Goal: Information Seeking & Learning: Find specific page/section

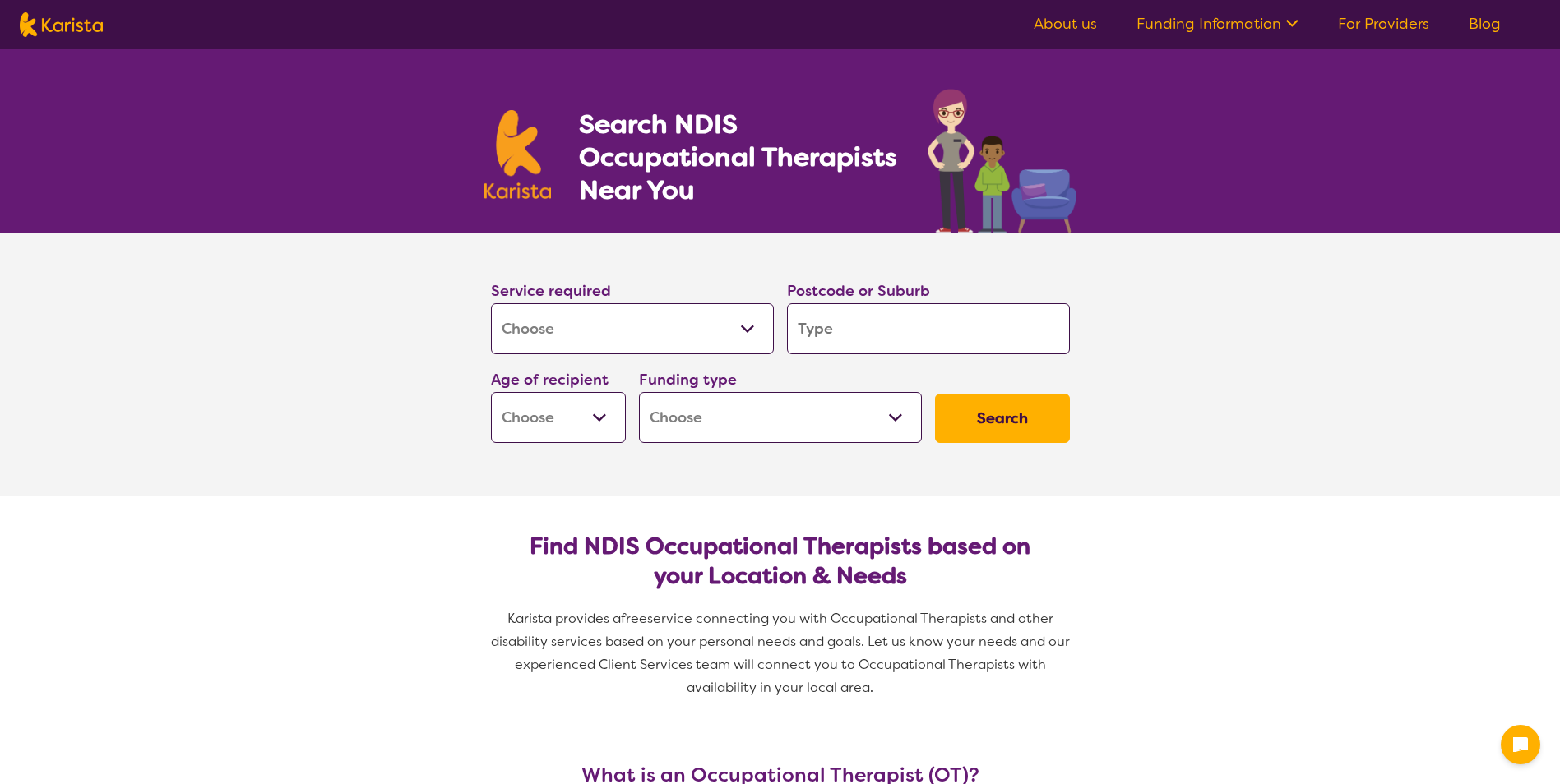
select select "[MEDICAL_DATA]"
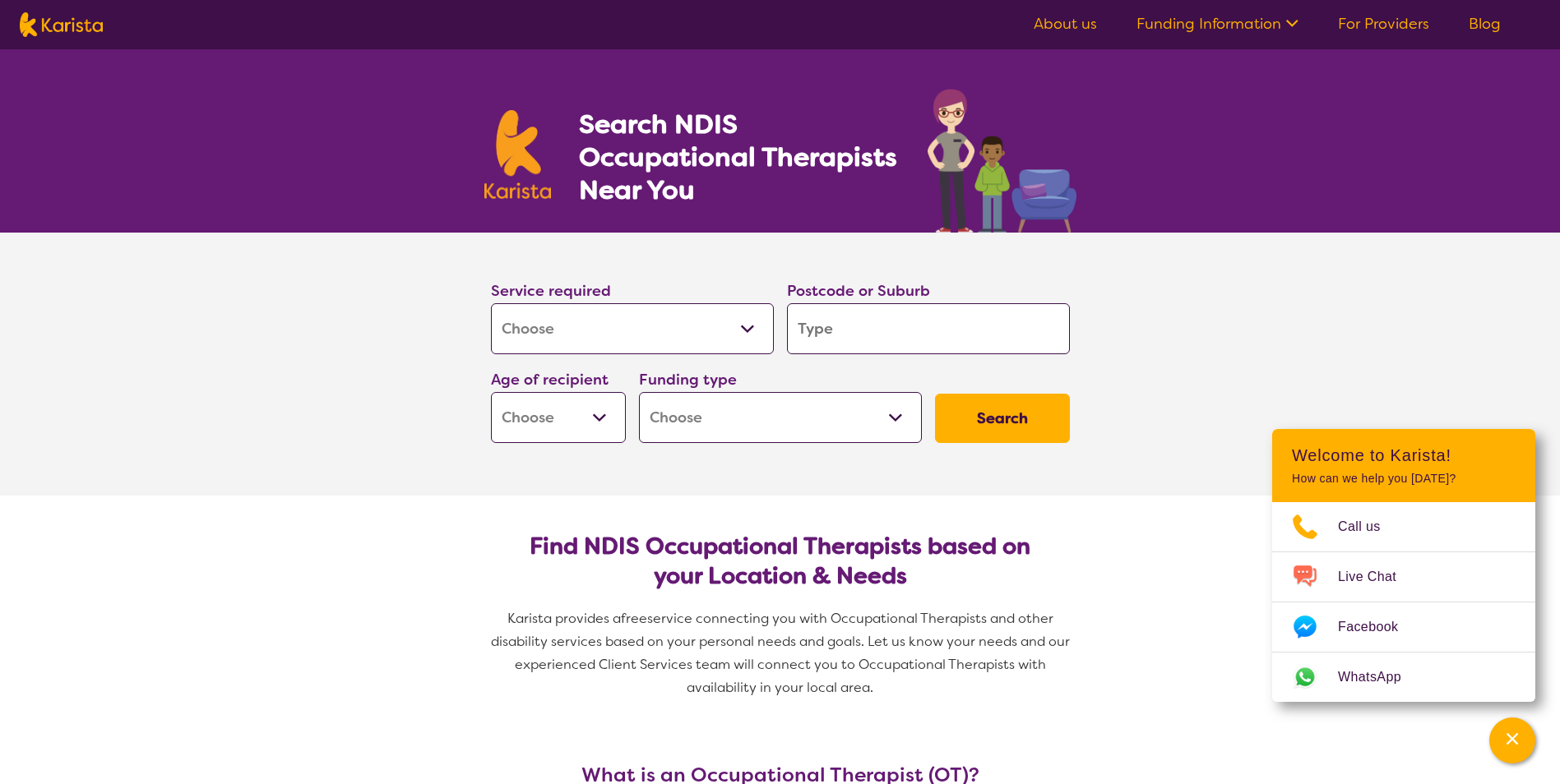
type input "3"
type input "36"
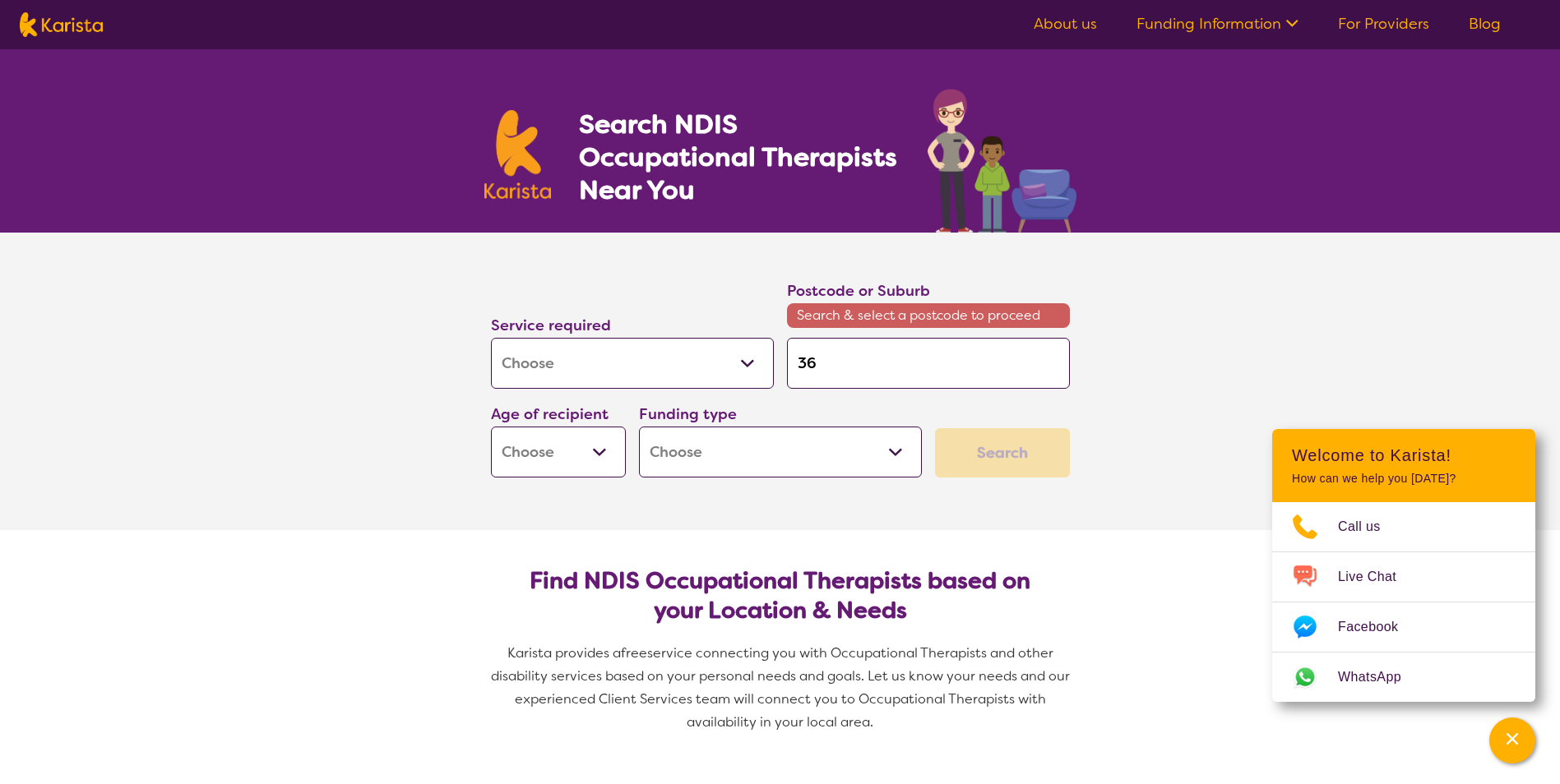
type input "368"
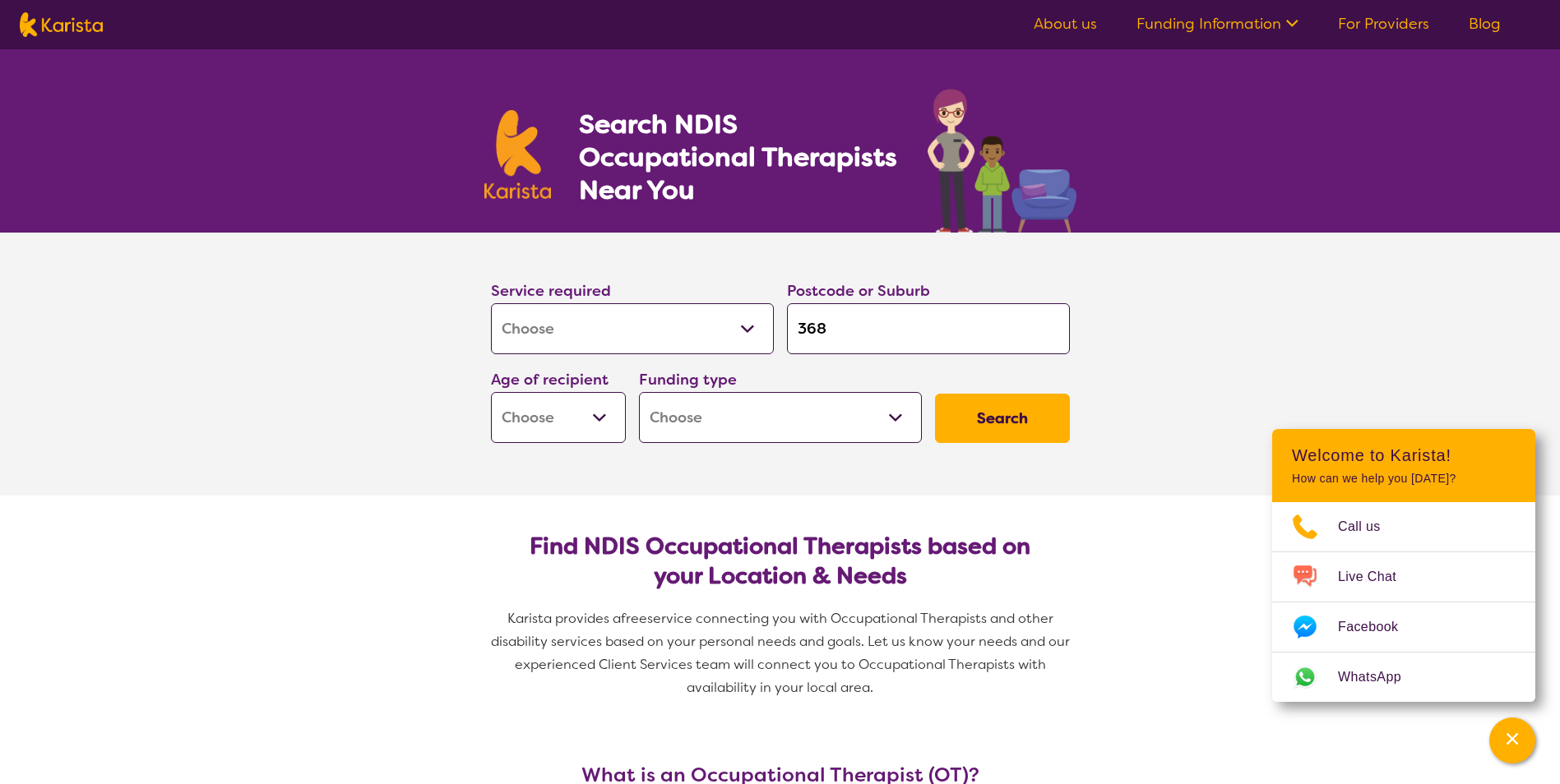
type input "3685"
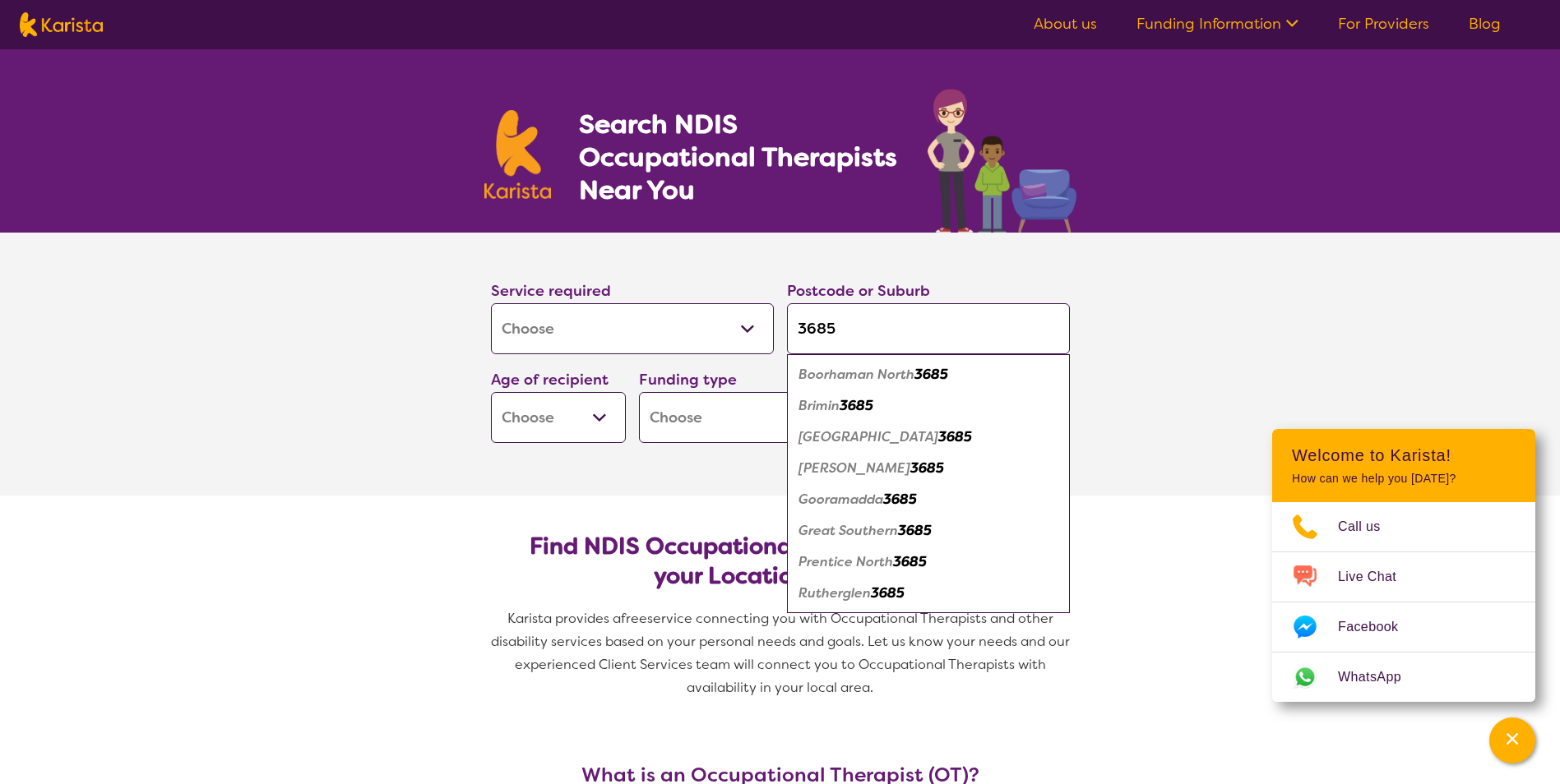
type input "3685"
click at [893, 601] on div "Rutherglen 3685" at bounding box center [928, 594] width 267 height 32
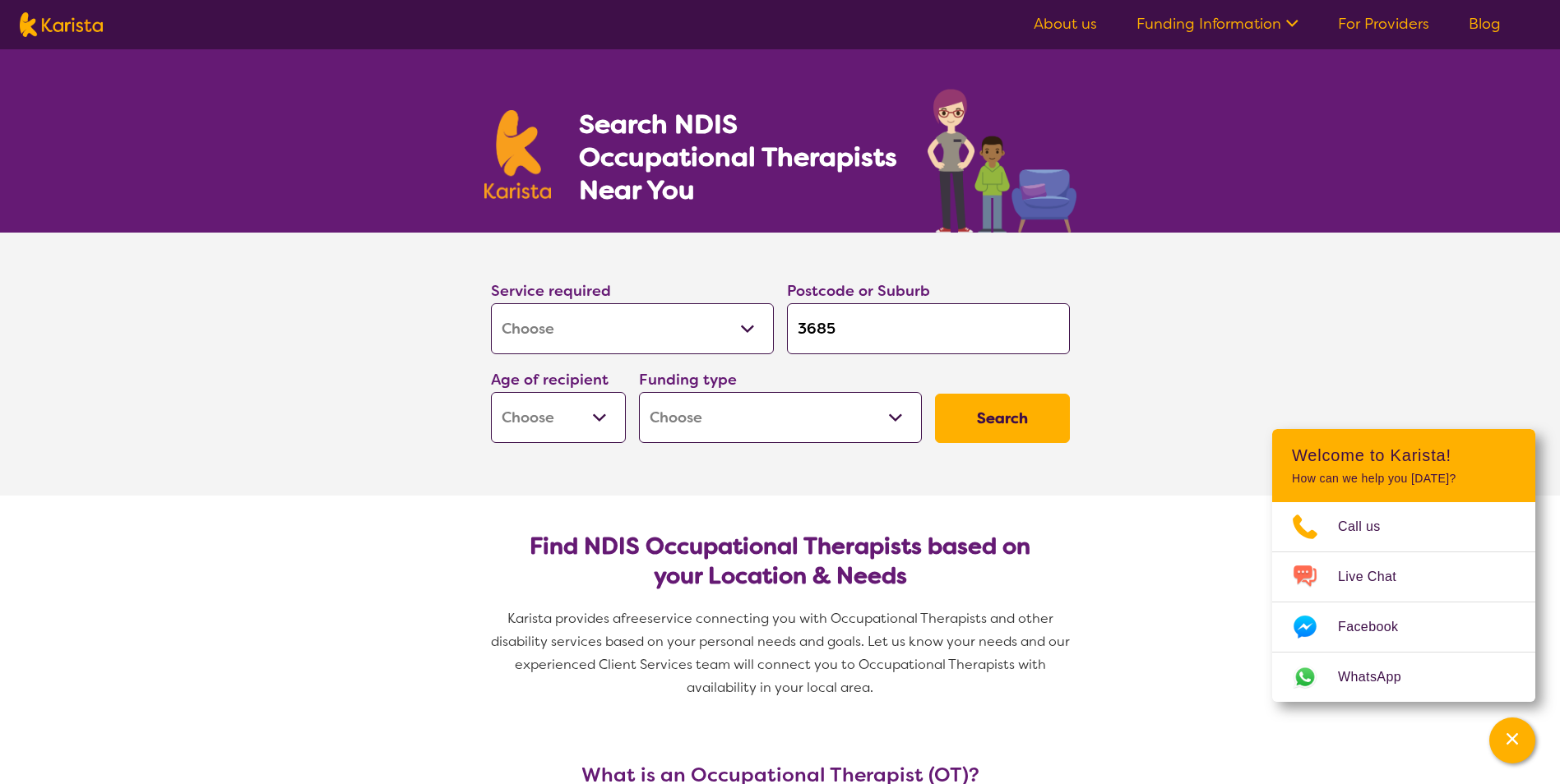
click at [539, 424] on select "Early Childhood - 0 to 9 Child - 10 to 11 Adolescent - 12 to 17 Adult - 18 to 6…" at bounding box center [558, 416] width 135 height 51
select select "EC"
click at [491, 392] on select "Early Childhood - 0 to 9 Child - 10 to 11 Adolescent - 12 to 17 Adult - 18 to 6…" at bounding box center [558, 416] width 135 height 51
select select "EC"
click at [705, 429] on select "Home Care Package (HCP) National Disability Insurance Scheme (NDIS) I don't know" at bounding box center [780, 416] width 283 height 51
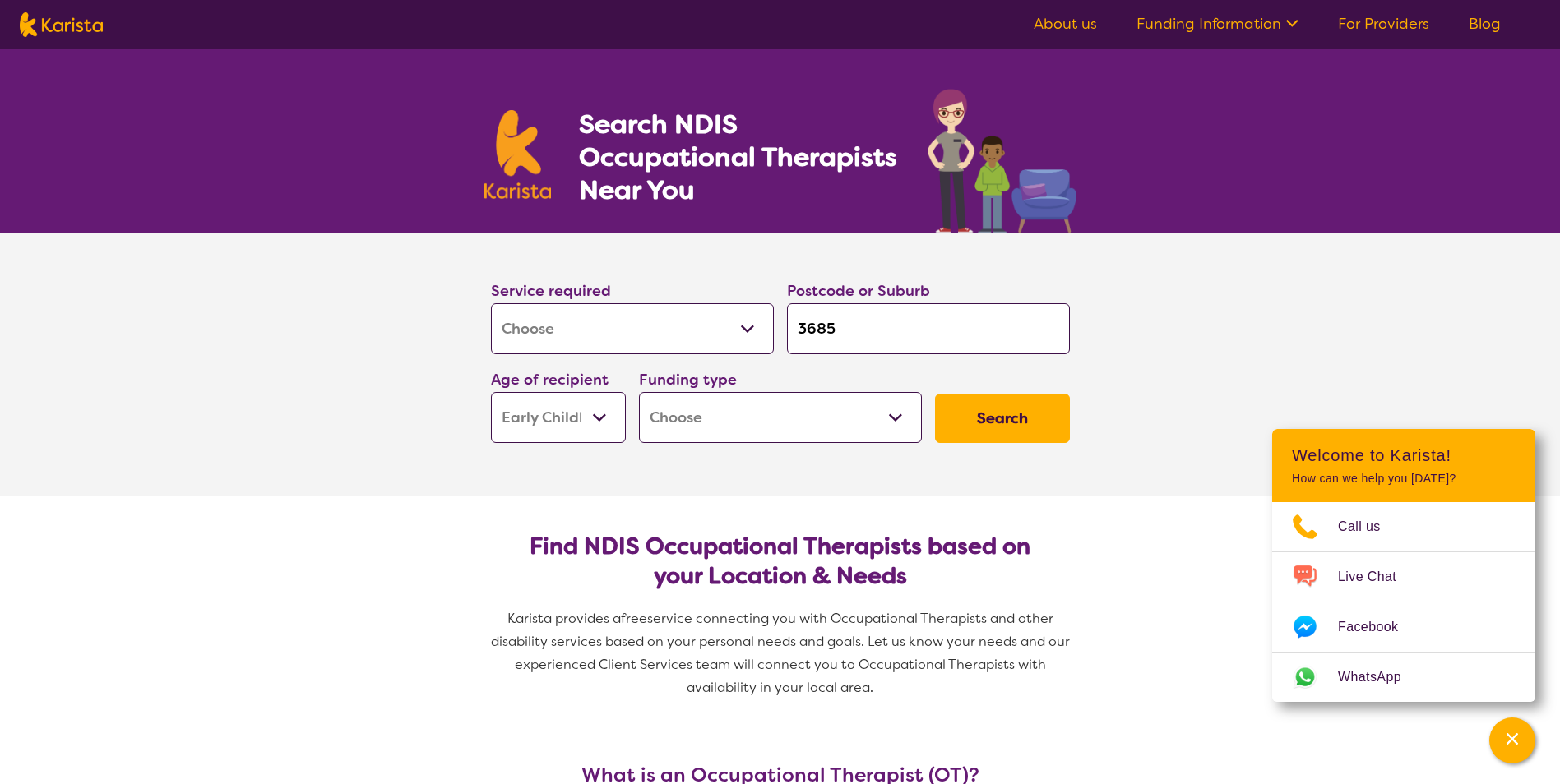
select select "NDIS"
click at [639, 392] on select "Home Care Package (HCP) National Disability Insurance Scheme (NDIS) I don't know" at bounding box center [780, 416] width 283 height 51
select select "NDIS"
click at [1041, 417] on button "Search" at bounding box center [1003, 418] width 135 height 50
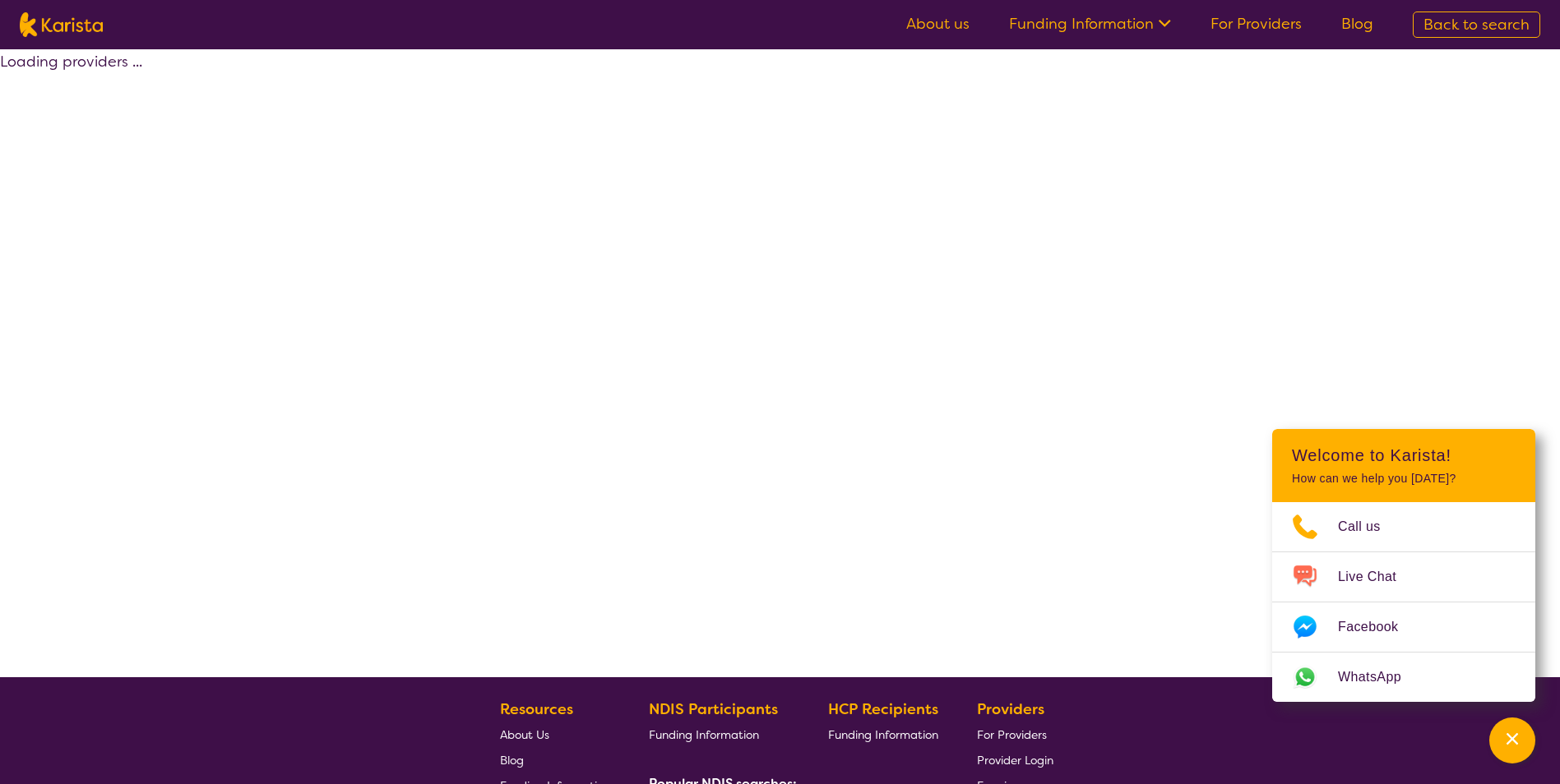
select select "by_score"
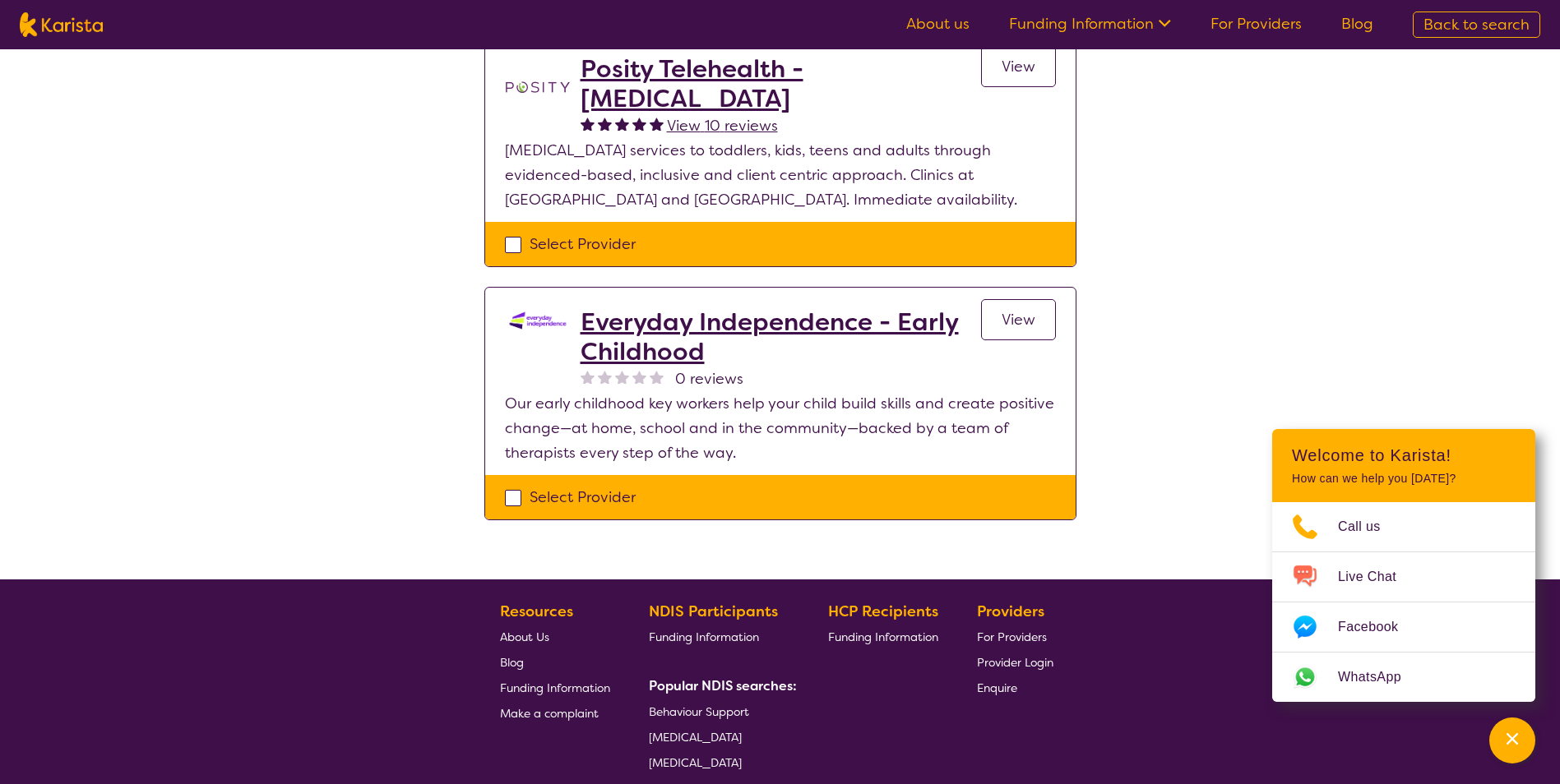
scroll to position [247, 0]
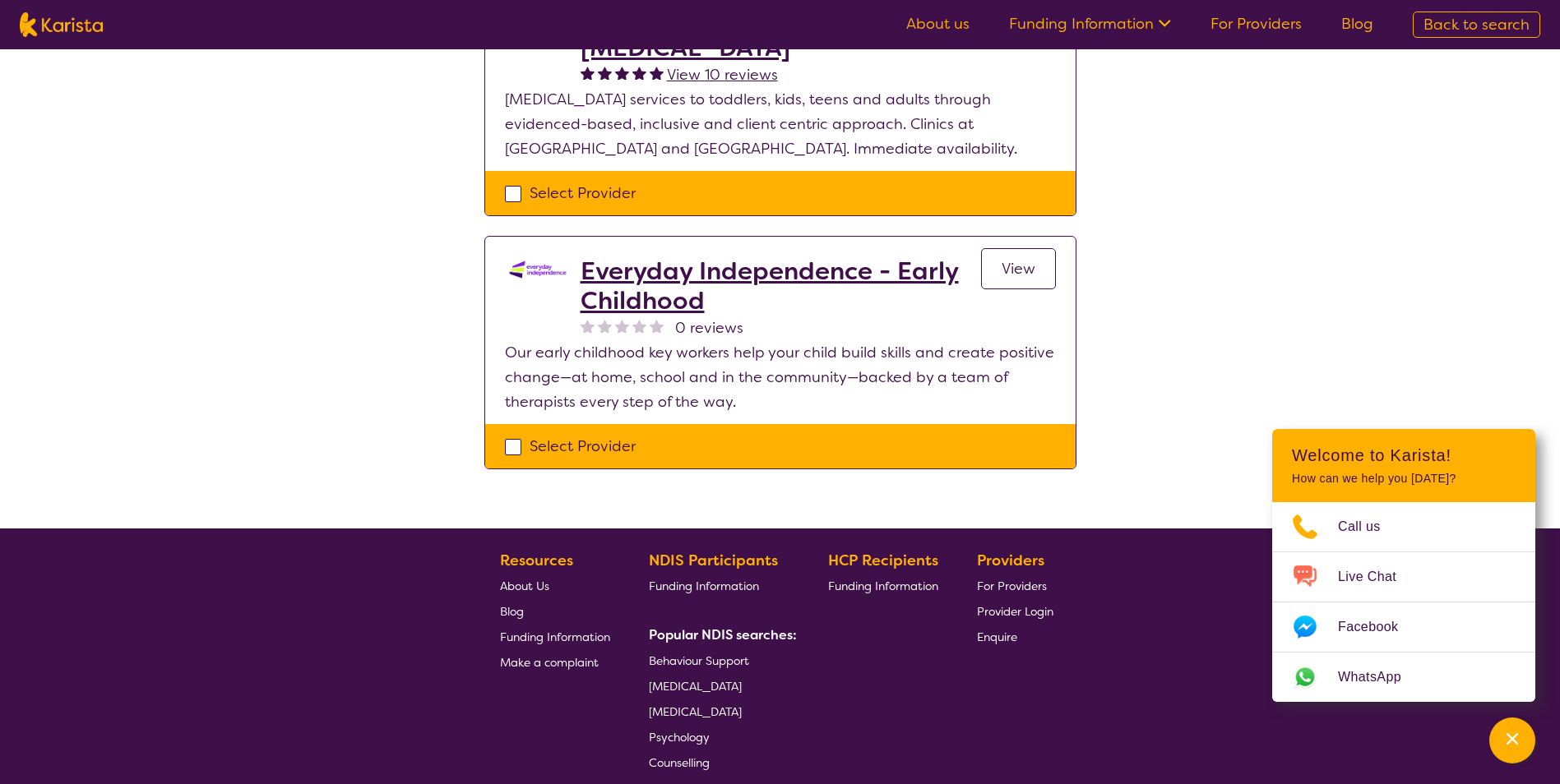
select select "[MEDICAL_DATA]"
select select "EC"
select select "NDIS"
select select "[MEDICAL_DATA]"
select select "EC"
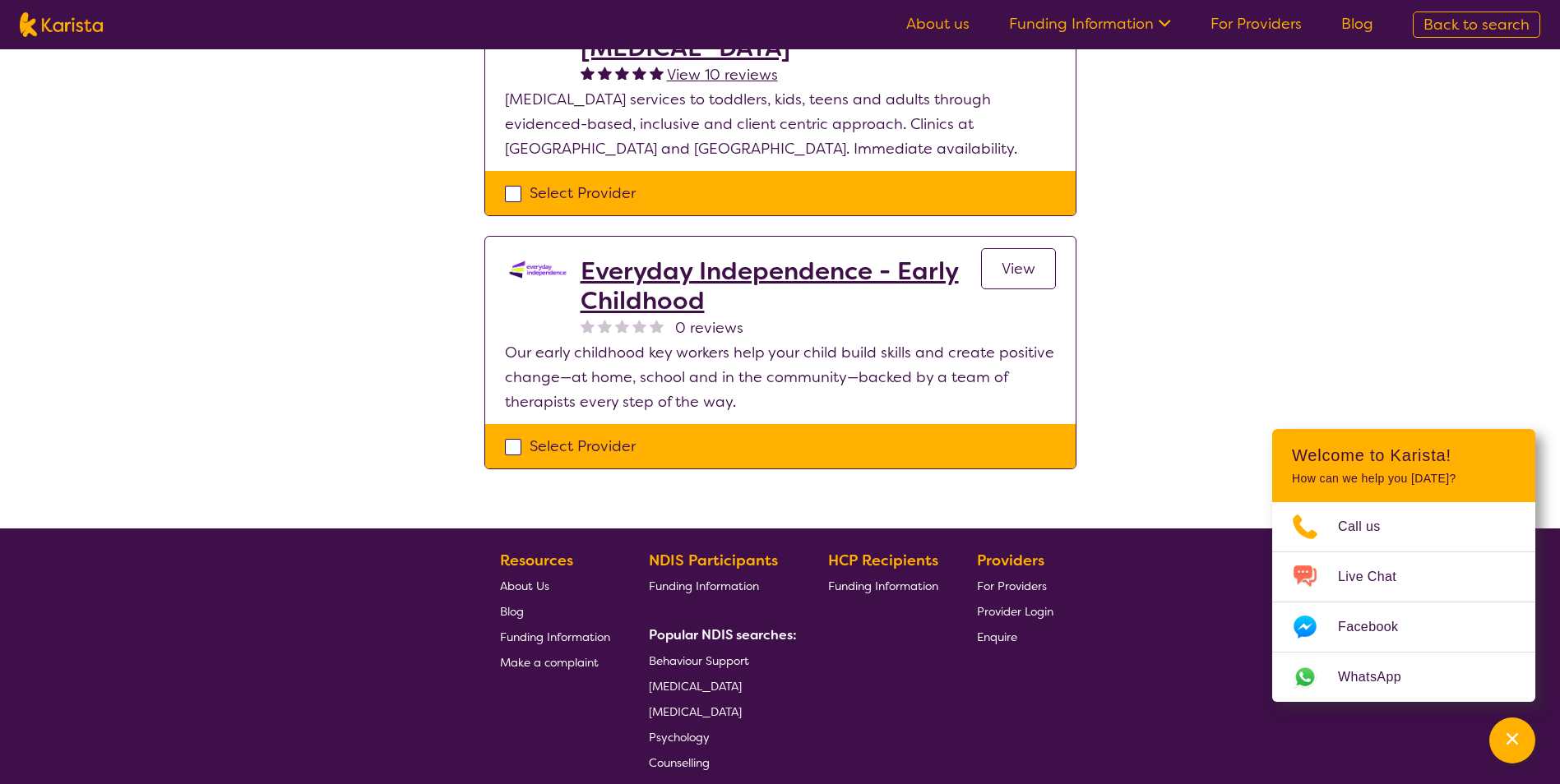
select select "NDIS"
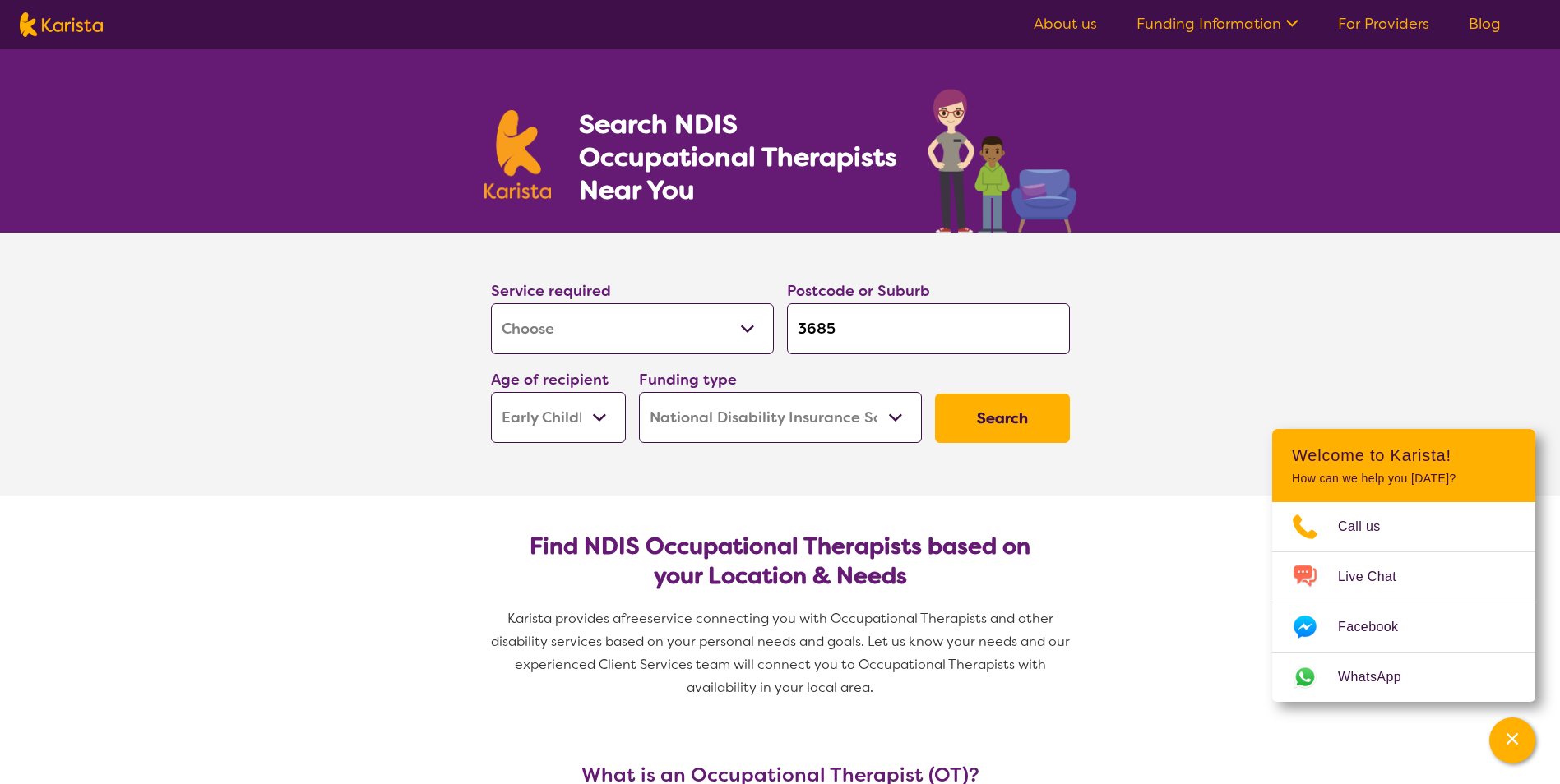
click at [595, 412] on select "Early Childhood - 0 to 9 Child - 10 to 11 Adolescent - 12 to 17 Adult - 18 to 6…" at bounding box center [558, 416] width 135 height 51
click at [1132, 420] on section "Service required Allied Health Assistant Assessment ([MEDICAL_DATA] or [MEDICAL…" at bounding box center [780, 364] width 1560 height 263
drag, startPoint x: 606, startPoint y: 411, endPoint x: 596, endPoint y: 427, distance: 18.9
click at [605, 411] on select "Early Childhood - 0 to 9 Child - 10 to 11 Adolescent - 12 to 17 Adult - 18 to 6…" at bounding box center [558, 416] width 135 height 51
select select
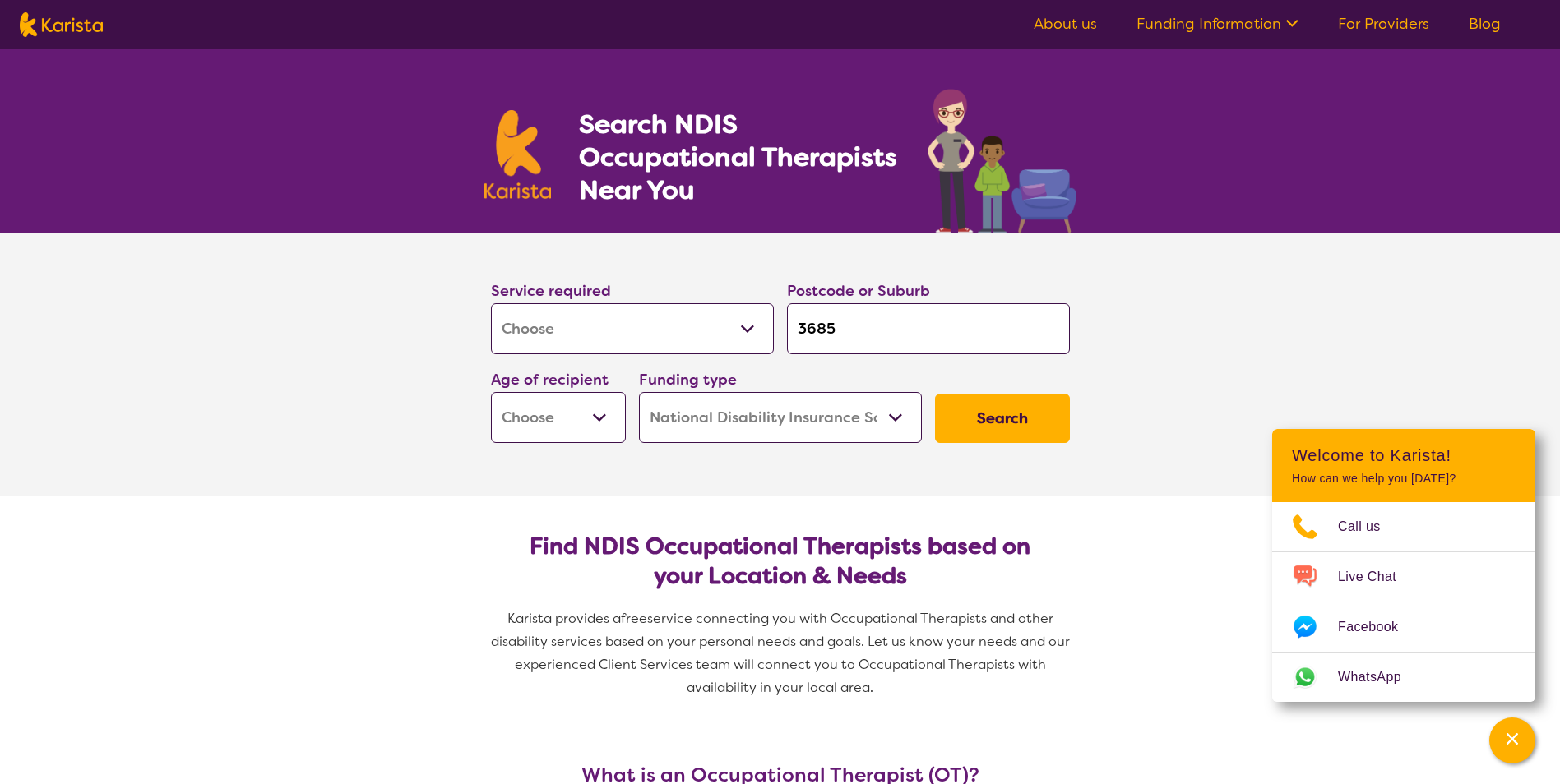
click at [491, 392] on select "Early Childhood - 0 to 9 Child - 10 to 11 Adolescent - 12 to 17 Adult - 18 to 6…" at bounding box center [558, 416] width 135 height 51
select select
click at [1011, 426] on button "Search" at bounding box center [1003, 418] width 135 height 50
click at [560, 422] on select "Early Childhood - 0 to 9 Child - 10 to 11 Adolescent - 12 to 17 Adult - 18 to 6…" at bounding box center [558, 416] width 135 height 51
select select "CH"
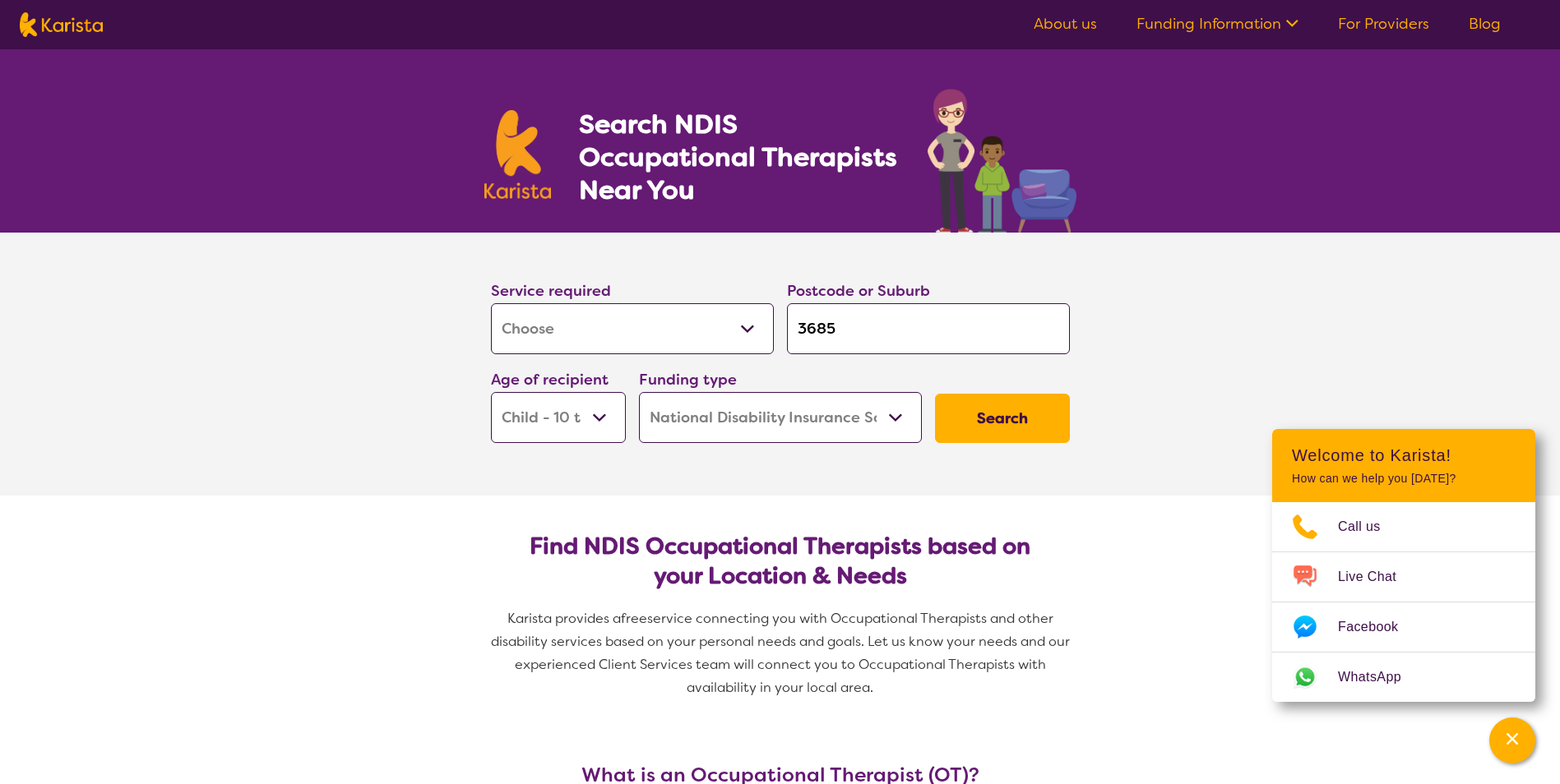
click at [491, 392] on select "Early Childhood - 0 to 9 Child - 10 to 11 Adolescent - 12 to 17 Adult - 18 to 6…" at bounding box center [558, 416] width 135 height 51
select select "CH"
click at [604, 419] on select "Early Childhood - 0 to 9 Child - 10 to 11 Adolescent - 12 to 17 Adult - 18 to 6…" at bounding box center [558, 416] width 135 height 51
click at [1036, 424] on button "Search" at bounding box center [1003, 418] width 135 height 50
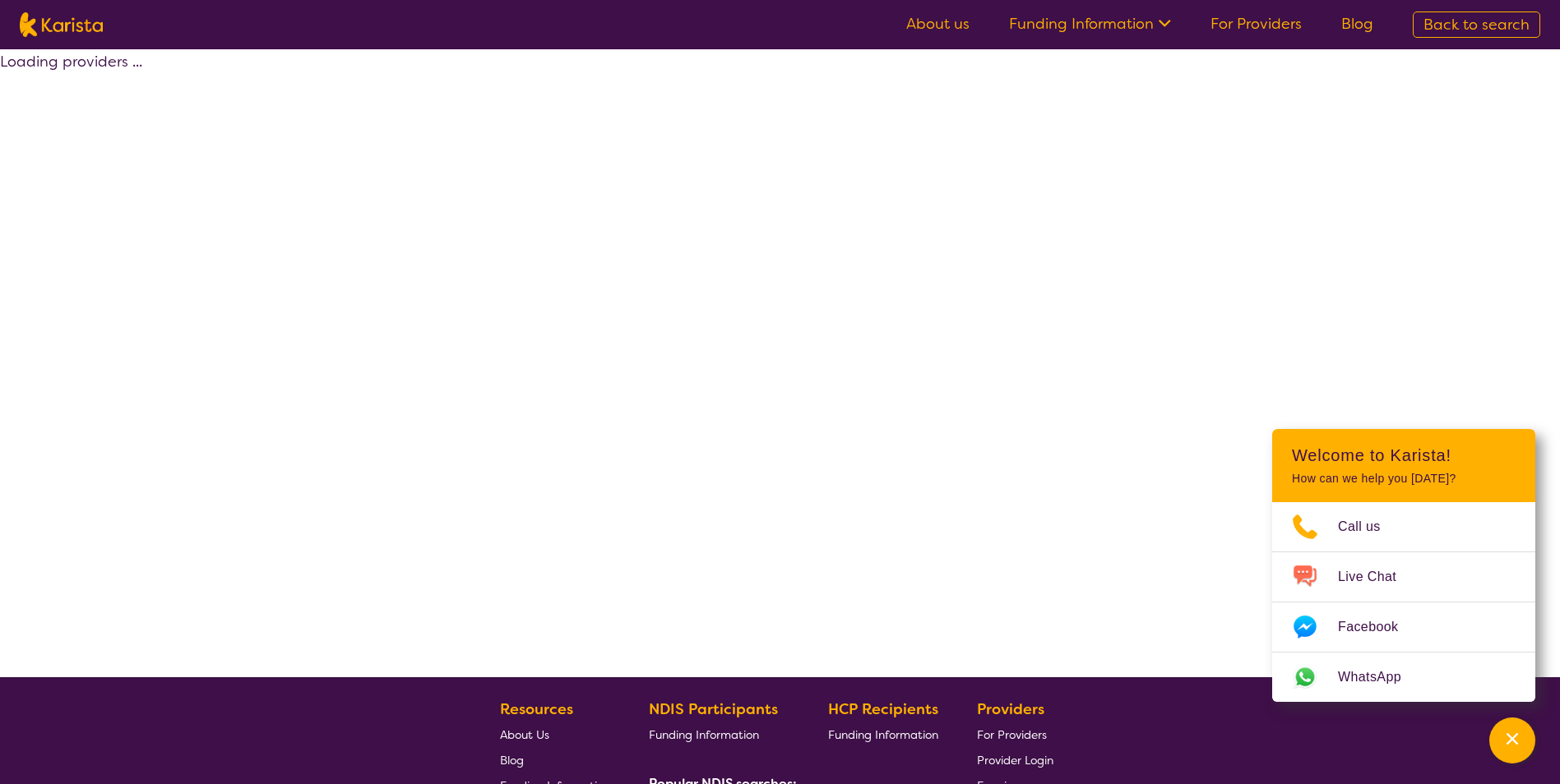
select select "by_score"
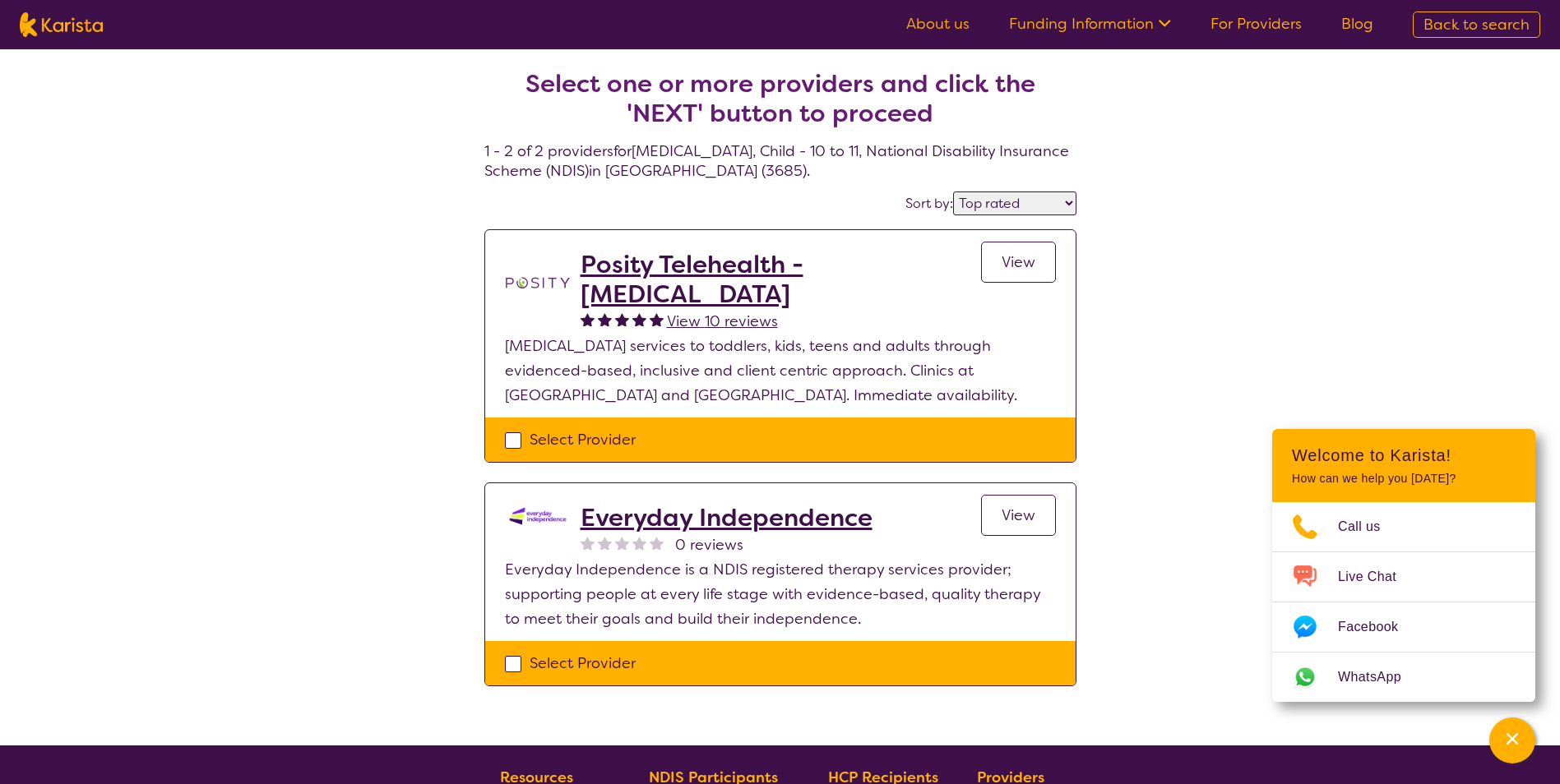
select select "[MEDICAL_DATA]"
select select "CH"
select select "NDIS"
select select "[MEDICAL_DATA]"
select select "CH"
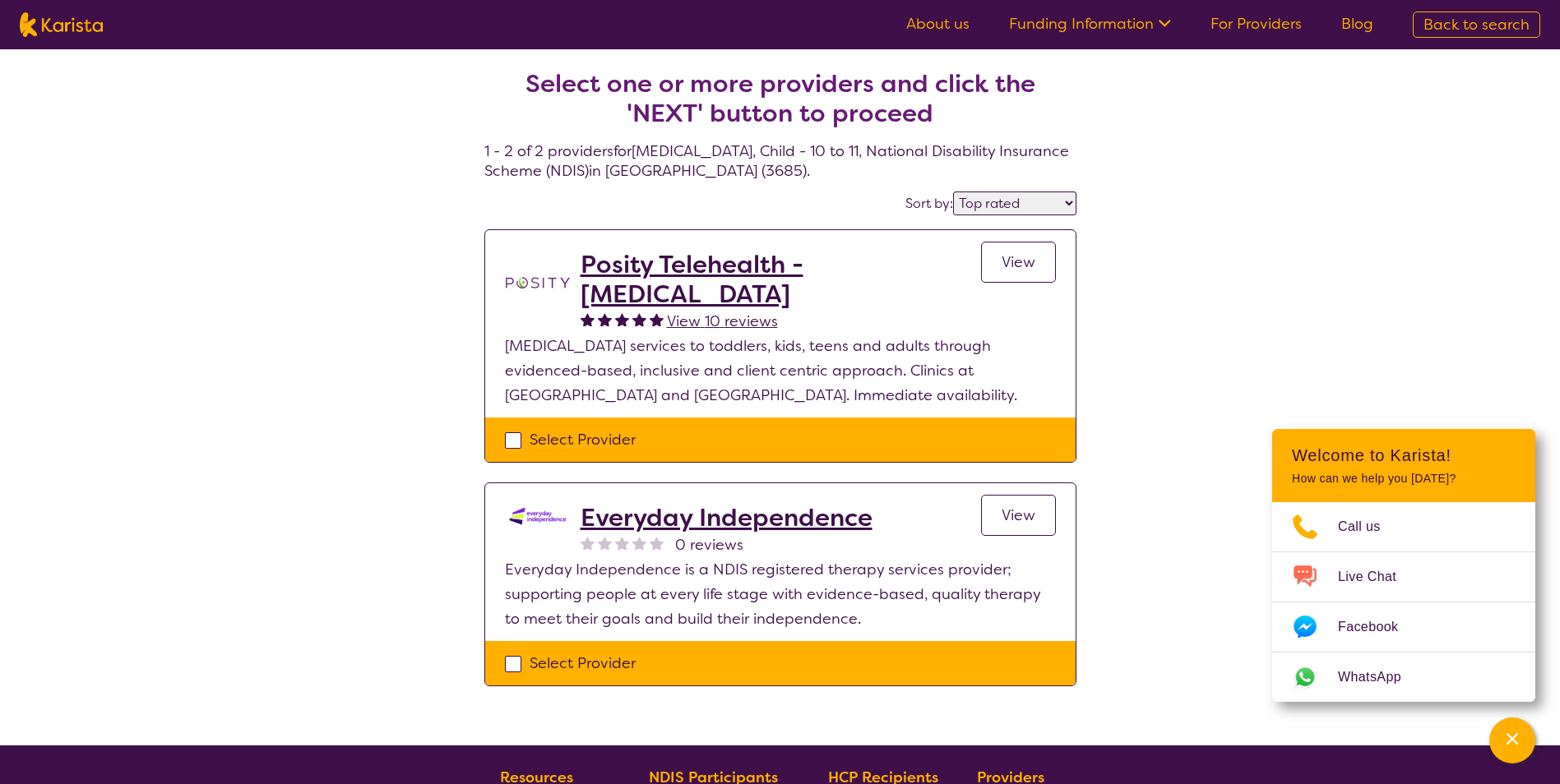
select select "NDIS"
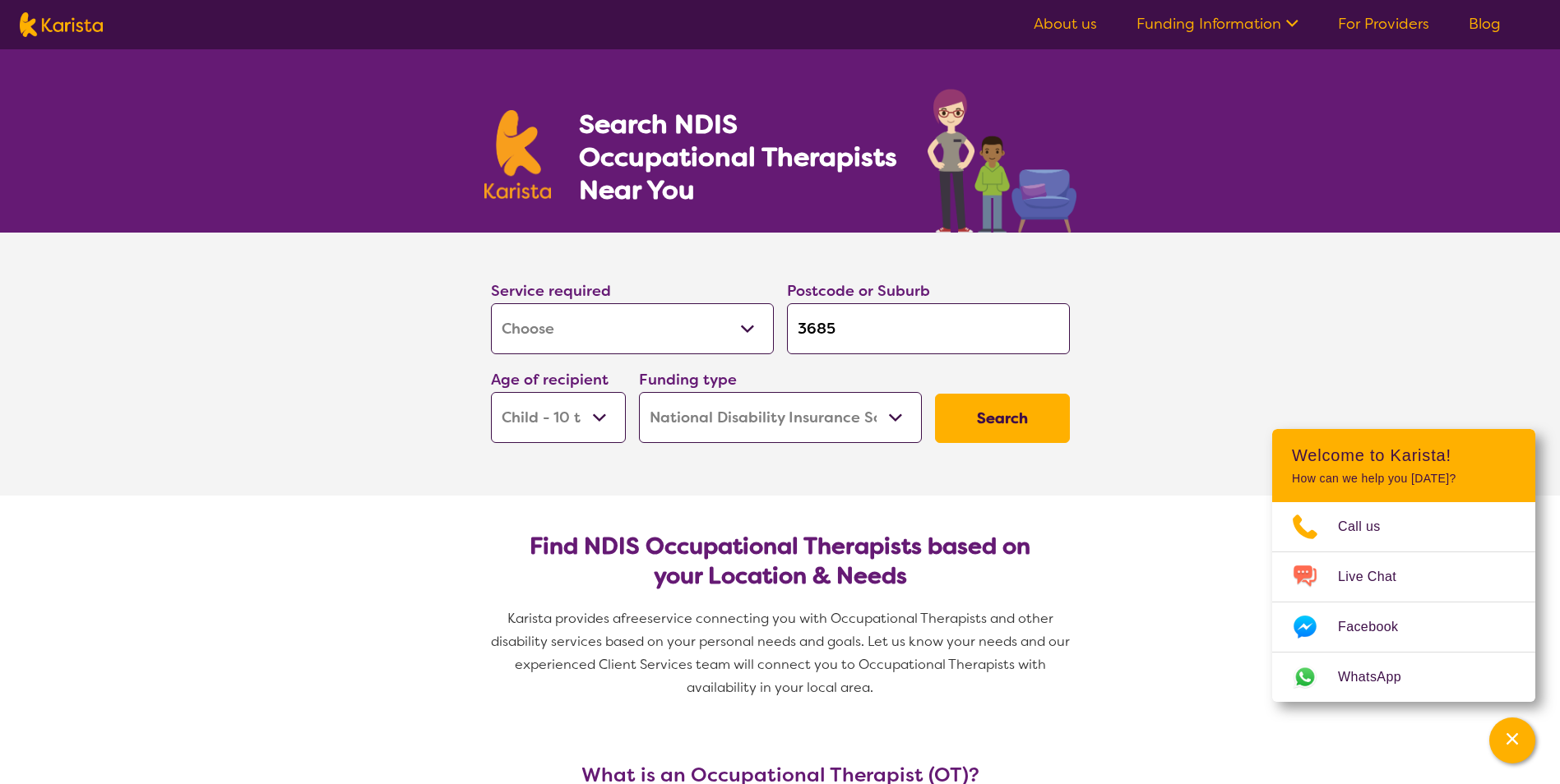
click at [579, 417] on select "Early Childhood - 0 to 9 Child - 10 to 11 Adolescent - 12 to 17 Adult - 18 to 6…" at bounding box center [558, 416] width 135 height 51
click at [568, 419] on select "Early Childhood - 0 to 9 Child - 10 to 11 Adolescent - 12 to 17 Adult - 18 to 6…" at bounding box center [558, 416] width 135 height 51
click at [589, 417] on select "Early Childhood - 0 to 9 Child - 10 to 11 Adolescent - 12 to 17 Adult - 18 to 6…" at bounding box center [558, 416] width 135 height 51
select select
click at [491, 392] on select "Early Childhood - 0 to 9 Child - 10 to 11 Adolescent - 12 to 17 Adult - 18 to 6…" at bounding box center [558, 416] width 135 height 51
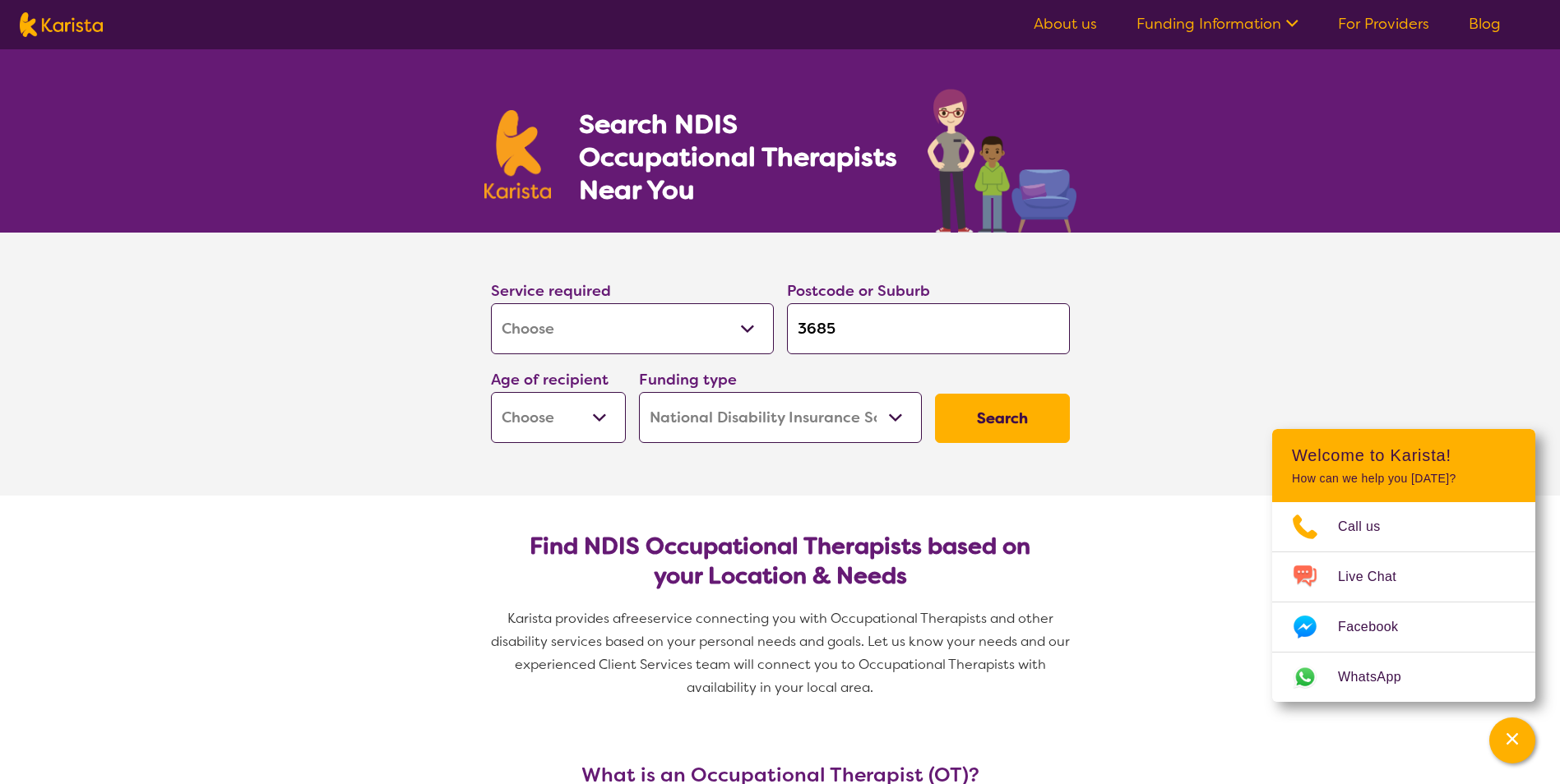
select select
click at [1047, 422] on button "Search" at bounding box center [1003, 418] width 135 height 50
click at [611, 430] on select "Early Childhood - 0 to 9 Child - 10 to 11 Adolescent - 12 to 17 Adult - 18 to 6…" at bounding box center [558, 416] width 135 height 51
